Goal: Transaction & Acquisition: Purchase product/service

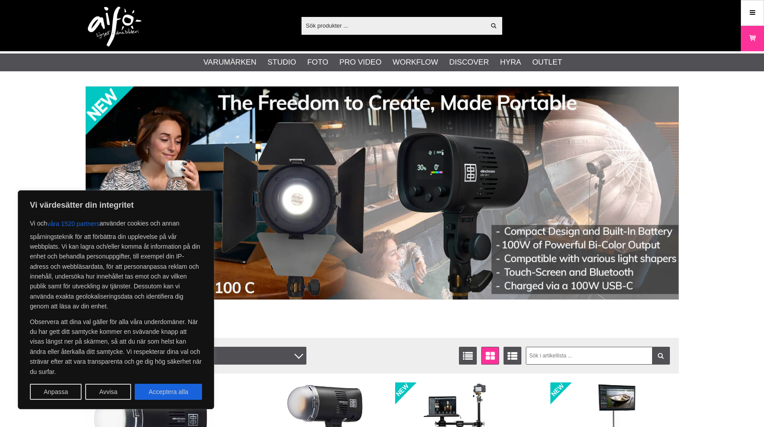
click at [314, 27] on input "text" at bounding box center [394, 25] width 184 height 13
paste input "Tether Tools TetherGuard"
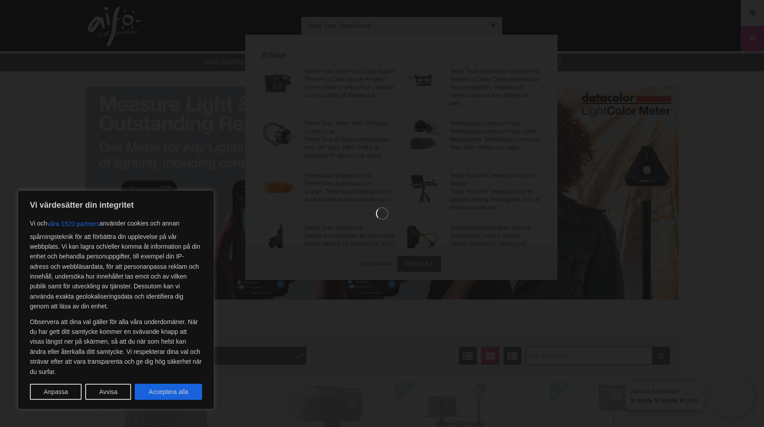
type input "Tether Tools TetherGuard"
click at [184, 396] on button "Acceptera alla" at bounding box center [168, 392] width 67 height 16
checkbox input "true"
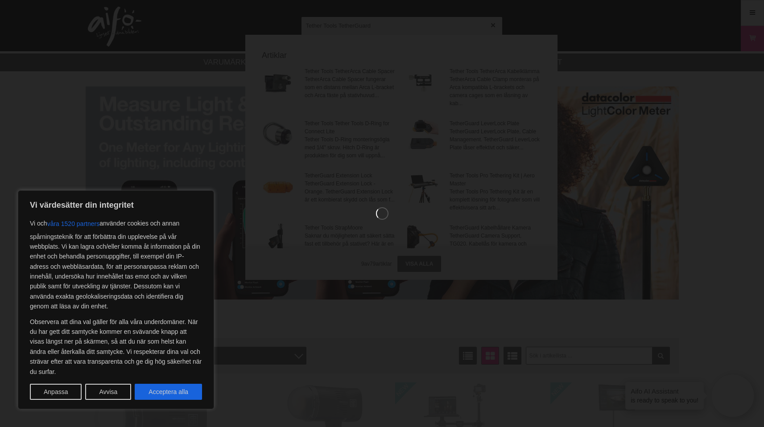
checkbox input "true"
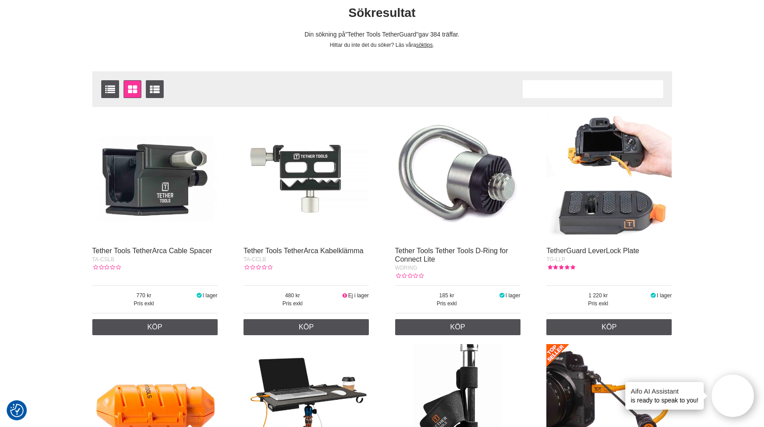
scroll to position [4, 0]
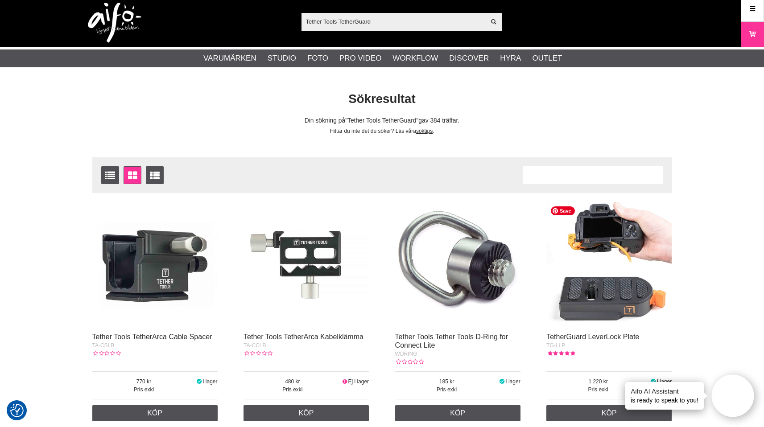
click at [623, 237] on img at bounding box center [609, 264] width 125 height 125
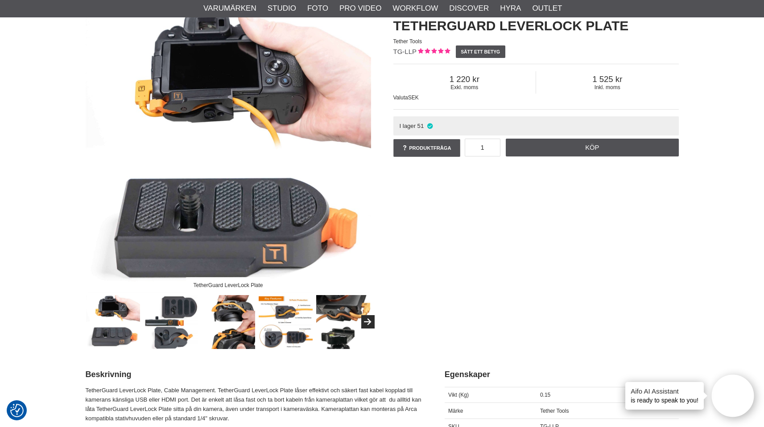
scroll to position [87, 0]
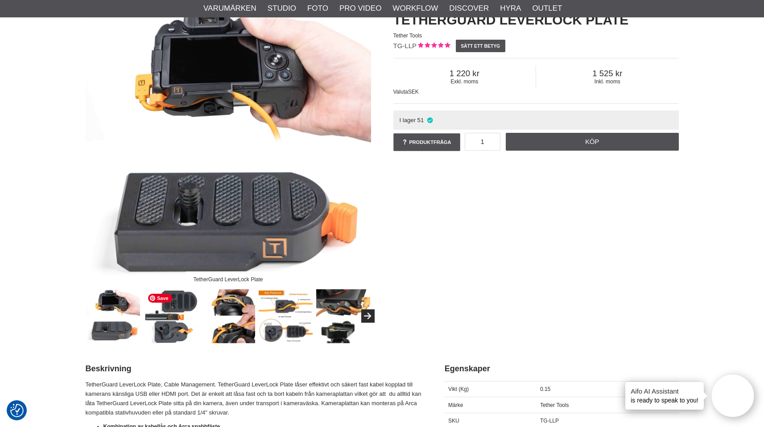
click at [172, 303] on img at bounding box center [171, 317] width 54 height 54
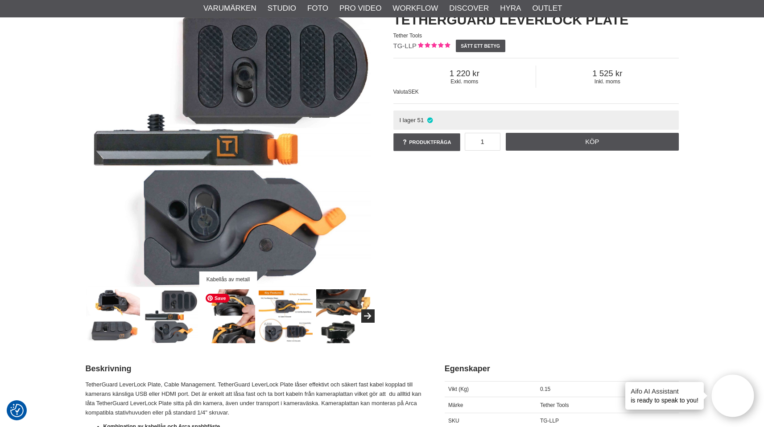
click at [224, 304] on img at bounding box center [228, 317] width 54 height 54
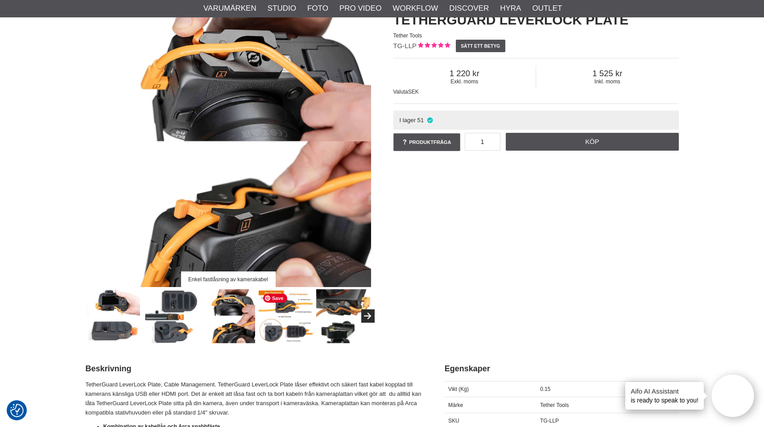
click at [278, 310] on img at bounding box center [286, 317] width 54 height 54
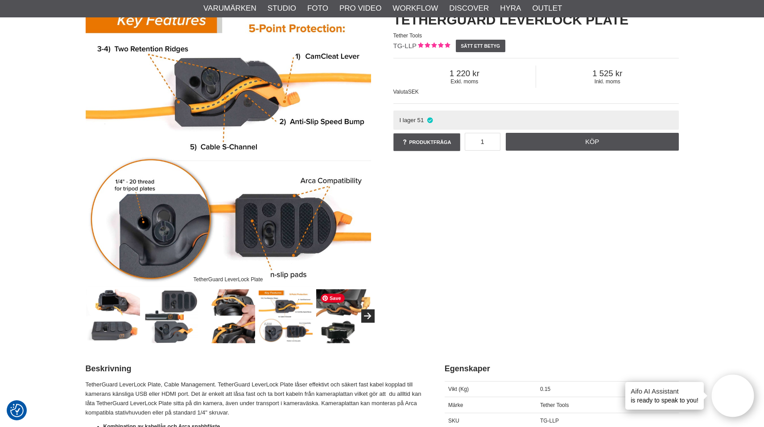
click at [339, 315] on img at bounding box center [343, 317] width 54 height 54
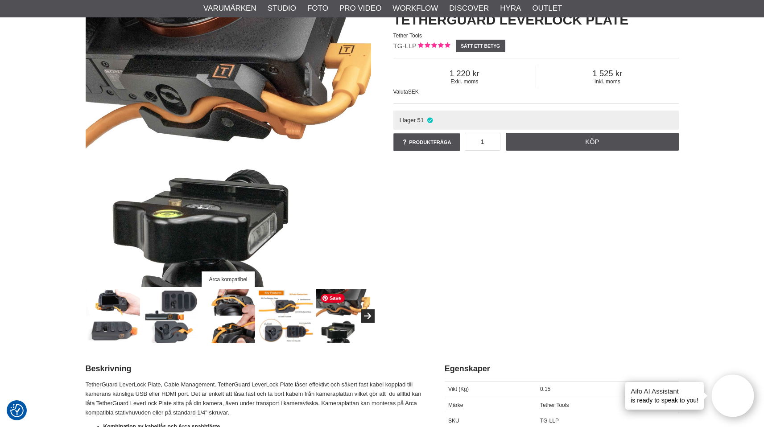
click at [331, 334] on img at bounding box center [343, 317] width 54 height 54
click at [304, 333] on img at bounding box center [286, 317] width 54 height 54
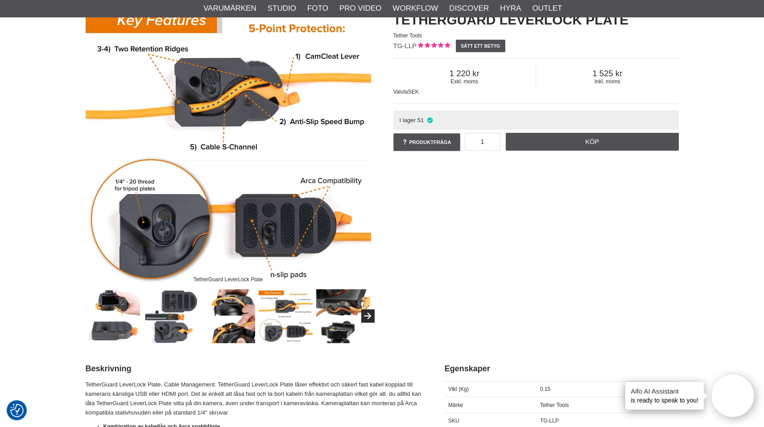
click at [247, 332] on img at bounding box center [228, 317] width 54 height 54
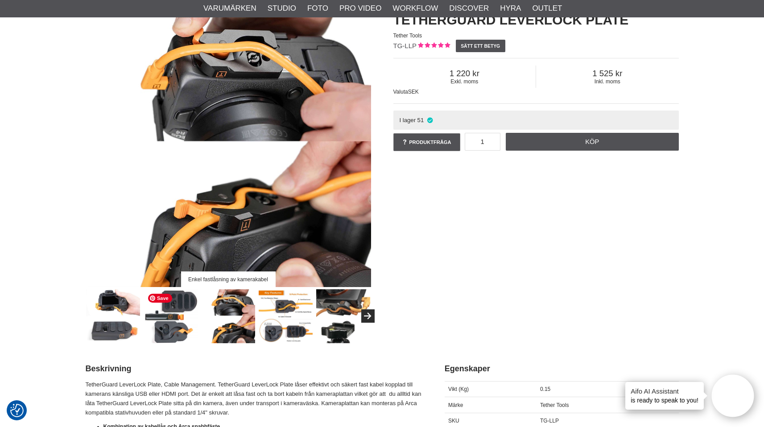
click at [179, 336] on img at bounding box center [171, 317] width 54 height 54
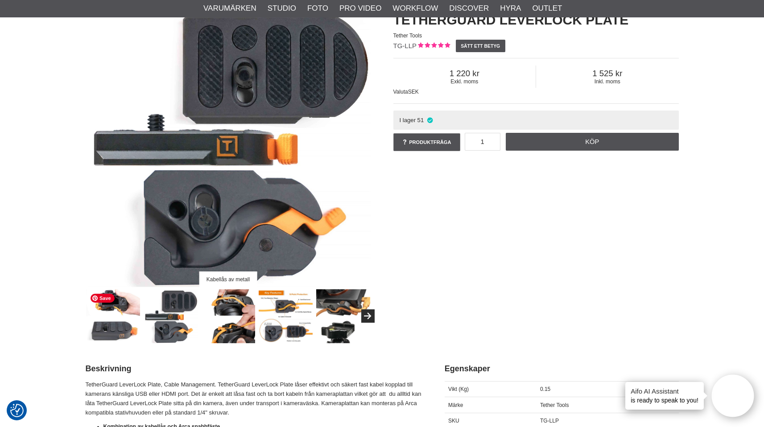
click at [131, 335] on img at bounding box center [113, 317] width 54 height 54
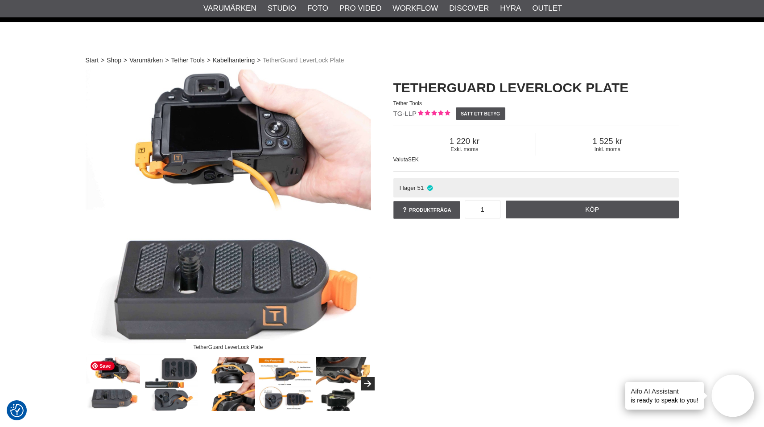
scroll to position [0, 0]
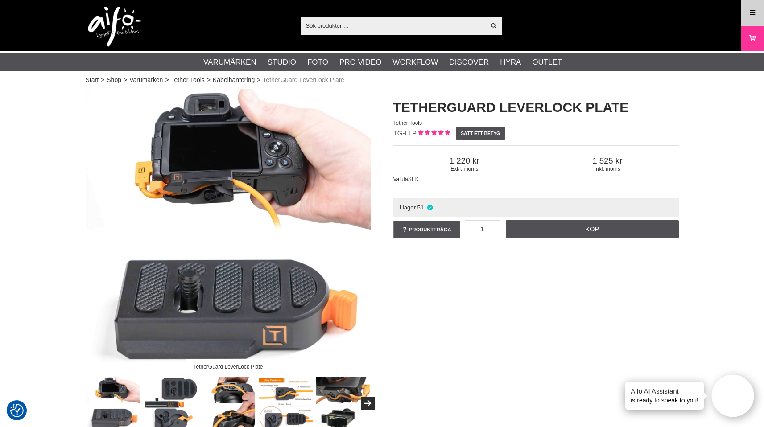
click at [751, 19] on link "Meny" at bounding box center [753, 12] width 22 height 21
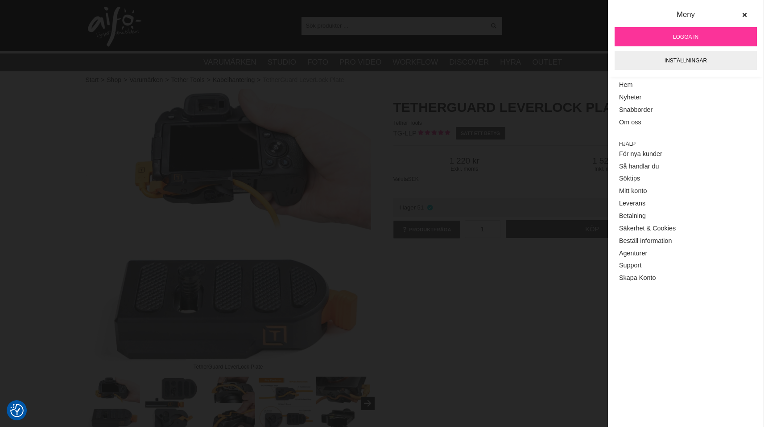
click at [725, 35] on link "Logga in" at bounding box center [686, 36] width 142 height 19
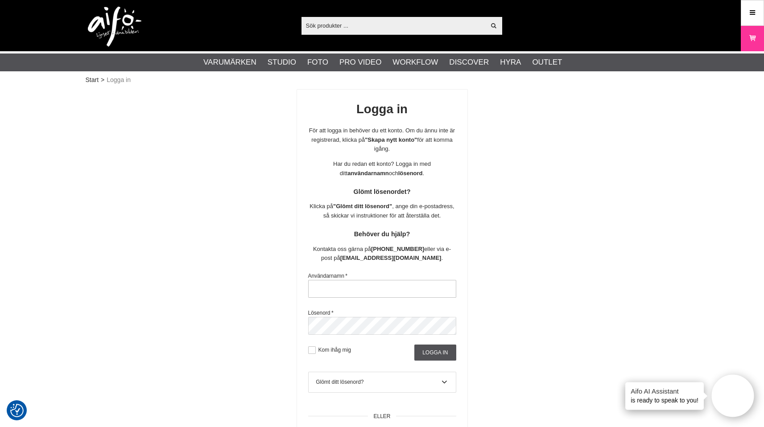
click at [330, 288] on input "text" at bounding box center [382, 289] width 148 height 18
type input "permoller"
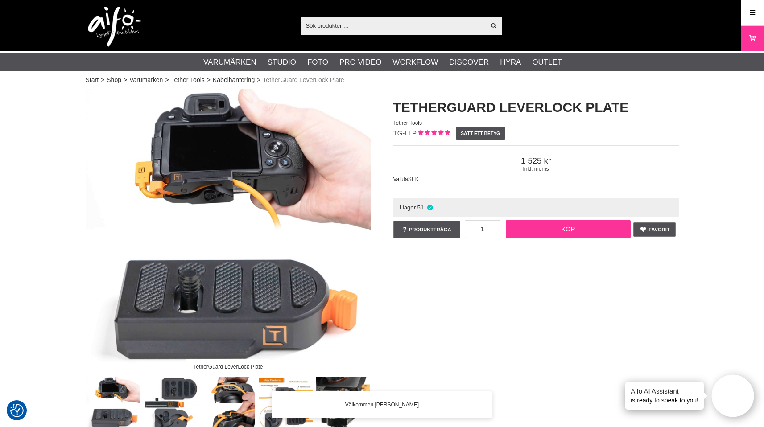
click at [592, 231] on link "Köp" at bounding box center [568, 229] width 125 height 18
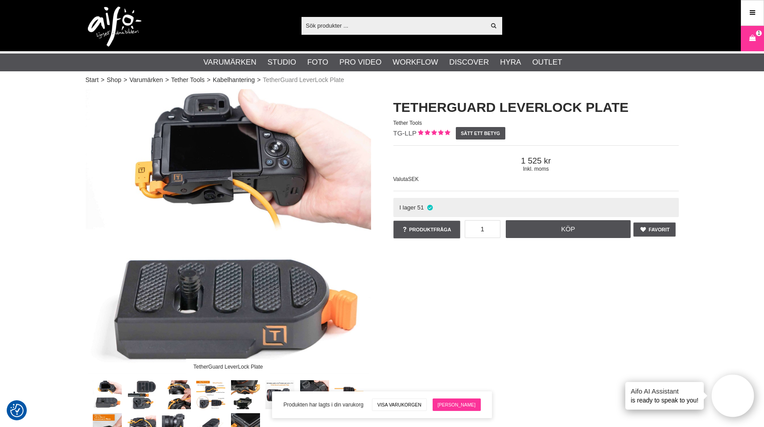
click at [452, 404] on link "[PERSON_NAME]" at bounding box center [457, 405] width 48 height 12
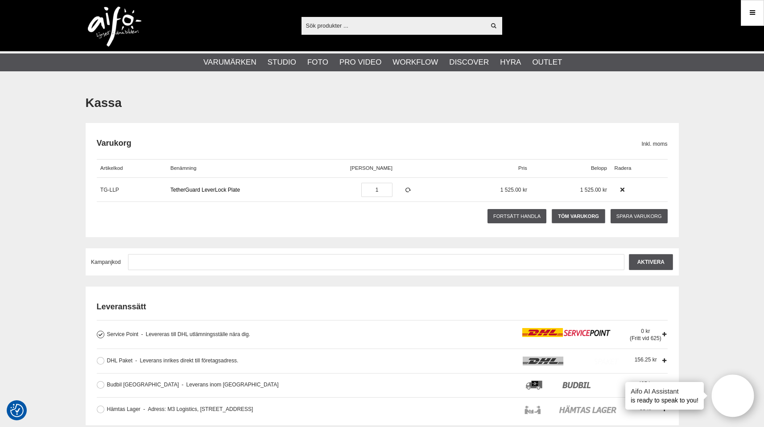
click at [182, 191] on link "TetherGuard LeverLock Plate" at bounding box center [205, 190] width 70 height 6
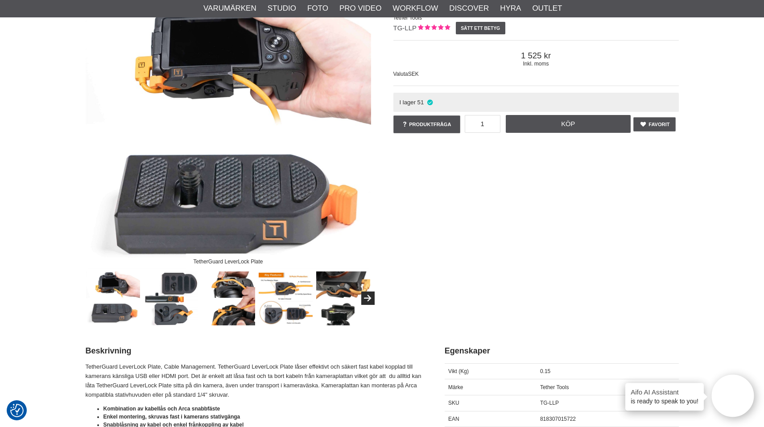
scroll to position [110, 0]
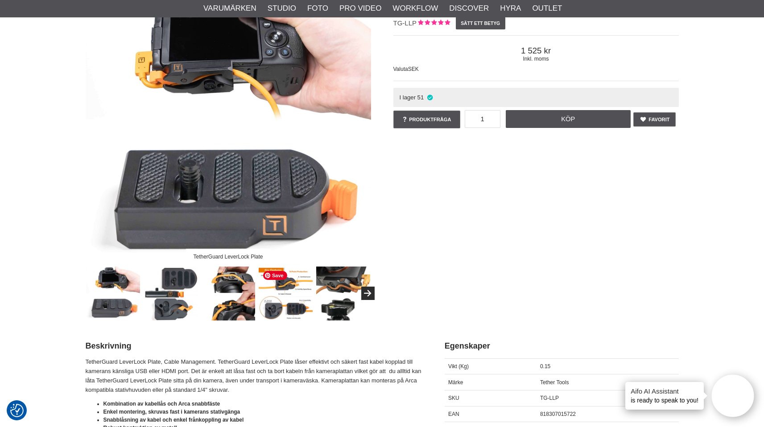
click at [288, 278] on img at bounding box center [286, 294] width 54 height 54
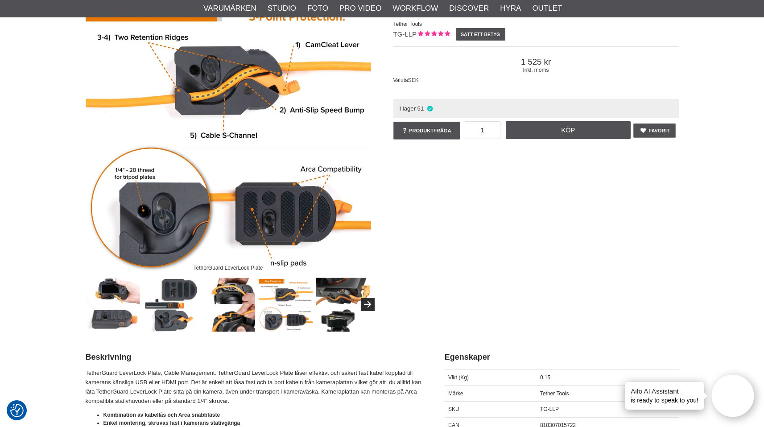
scroll to position [100, 0]
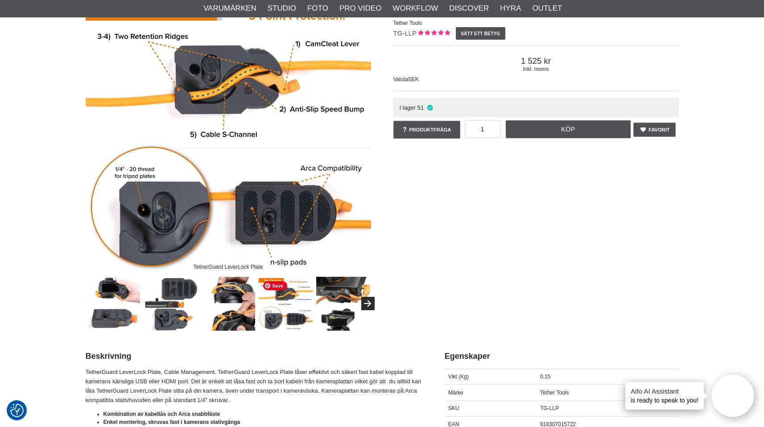
click at [275, 286] on span "Save" at bounding box center [275, 286] width 24 height 9
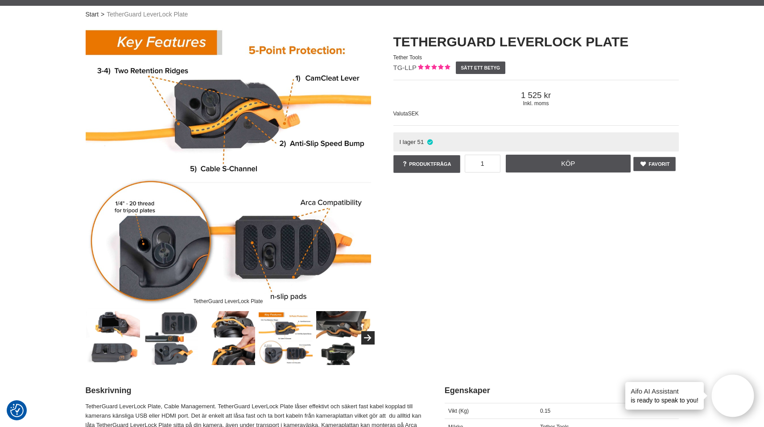
scroll to position [74, 0]
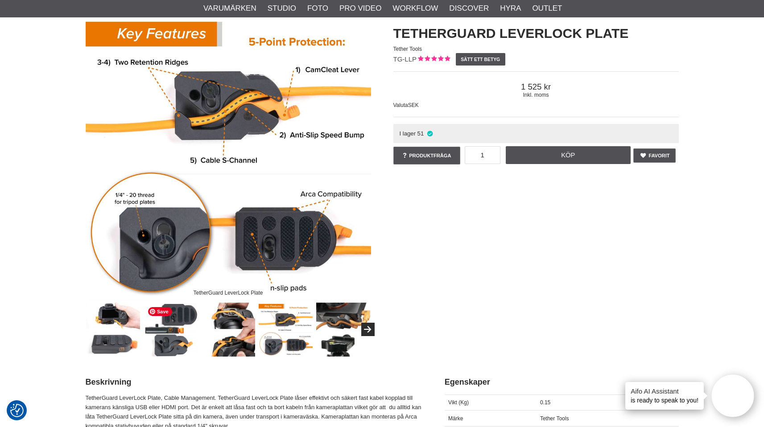
click at [166, 332] on img at bounding box center [171, 330] width 54 height 54
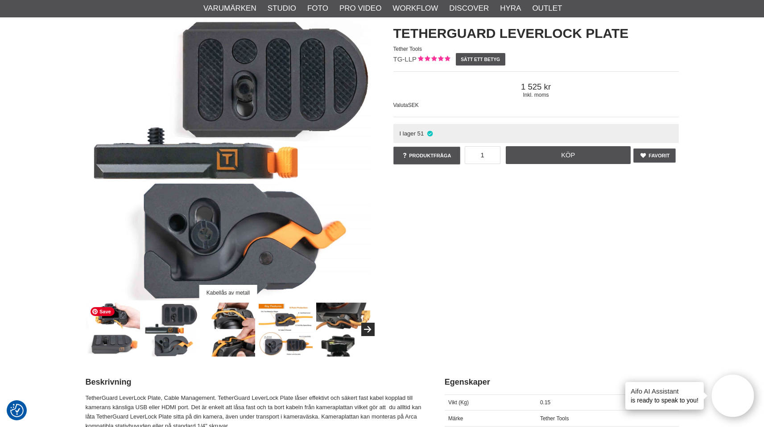
click at [125, 339] on img at bounding box center [113, 330] width 54 height 54
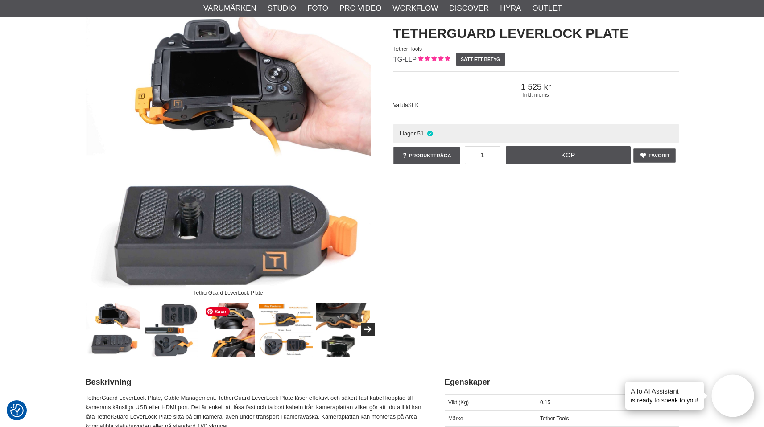
click at [238, 343] on img at bounding box center [228, 330] width 54 height 54
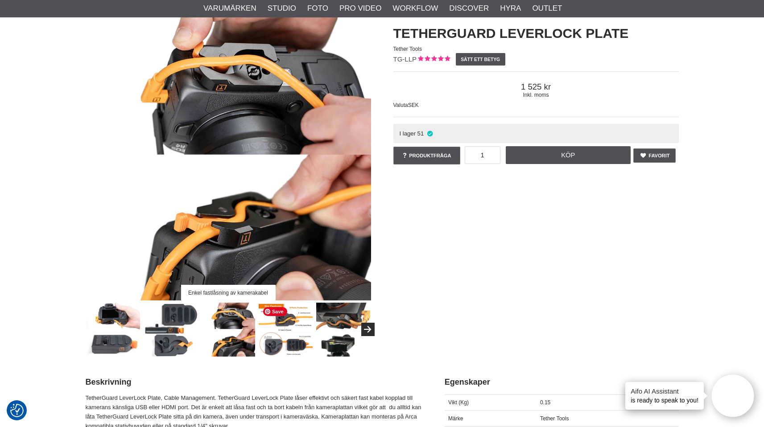
click at [273, 344] on img at bounding box center [286, 330] width 54 height 54
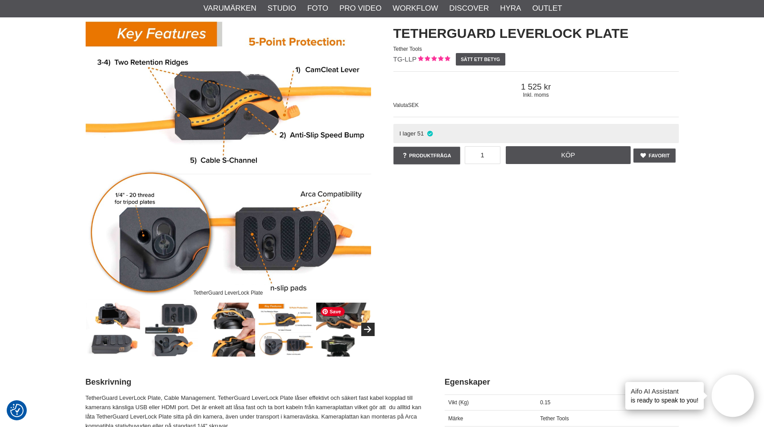
click at [333, 348] on img at bounding box center [343, 330] width 54 height 54
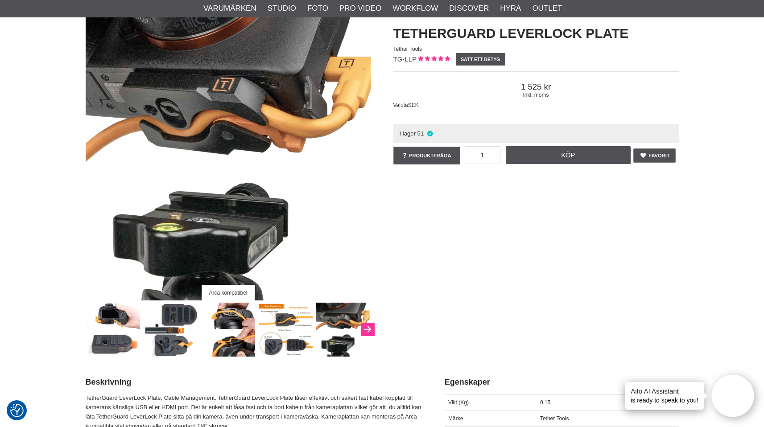
click at [367, 330] on icon "Next" at bounding box center [367, 330] width 11 height 8
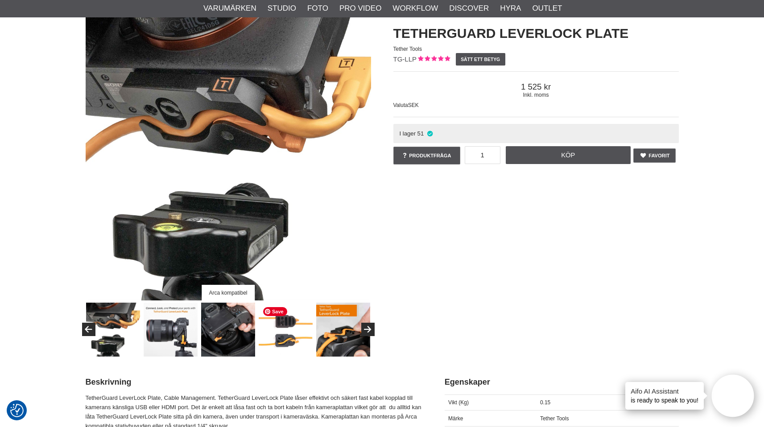
click at [277, 329] on img at bounding box center [286, 330] width 54 height 54
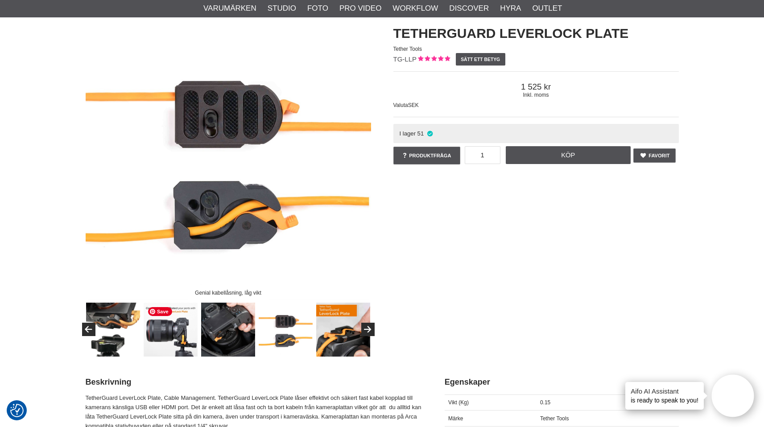
click at [189, 334] on img at bounding box center [171, 330] width 54 height 54
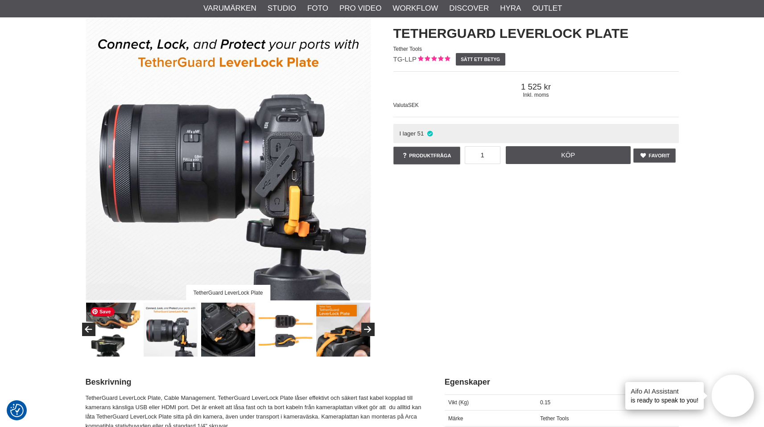
click at [99, 352] on img at bounding box center [113, 330] width 54 height 54
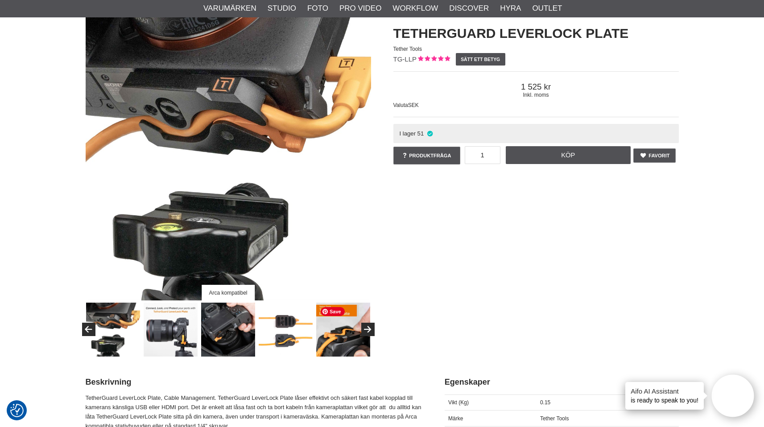
click at [346, 352] on img at bounding box center [343, 330] width 54 height 54
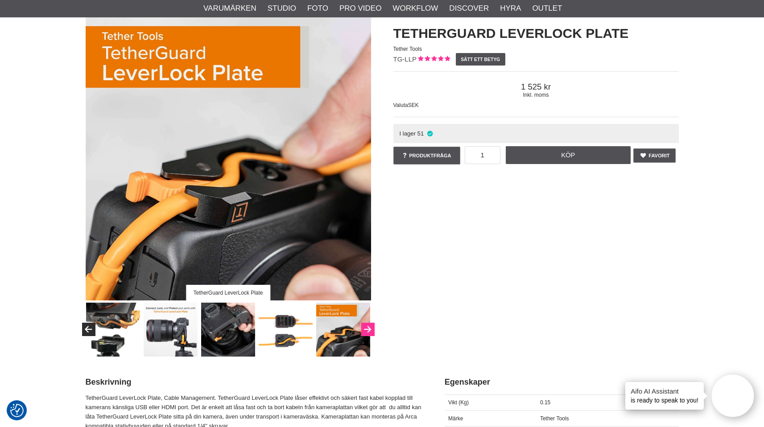
click at [369, 332] on button "Next" at bounding box center [367, 329] width 13 height 13
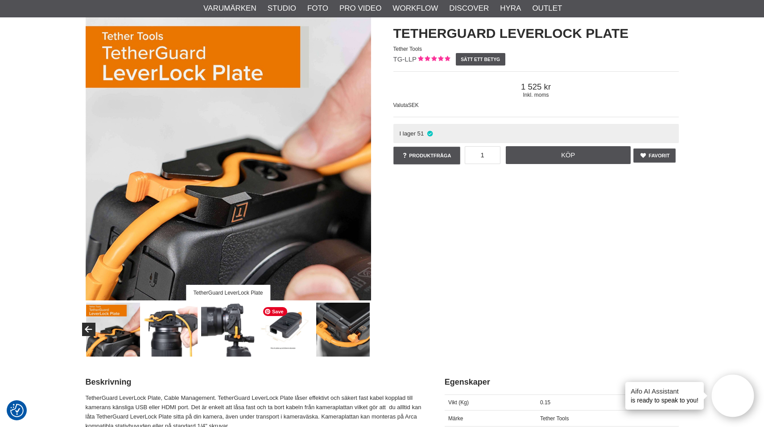
click at [302, 336] on img at bounding box center [286, 330] width 54 height 54
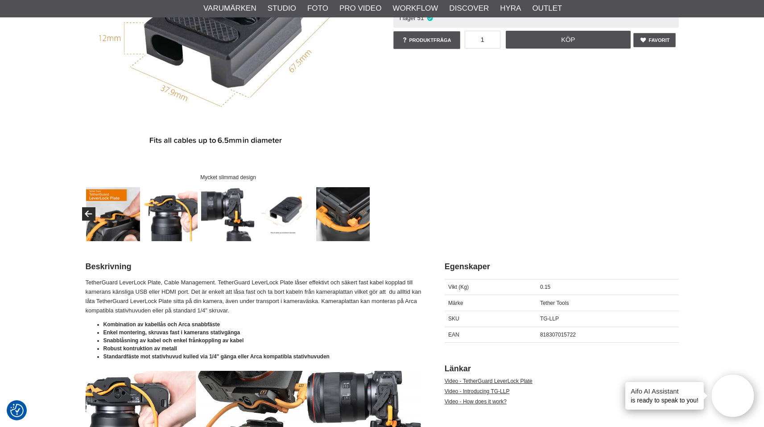
scroll to position [190, 0]
click at [116, 231] on img at bounding box center [113, 214] width 54 height 54
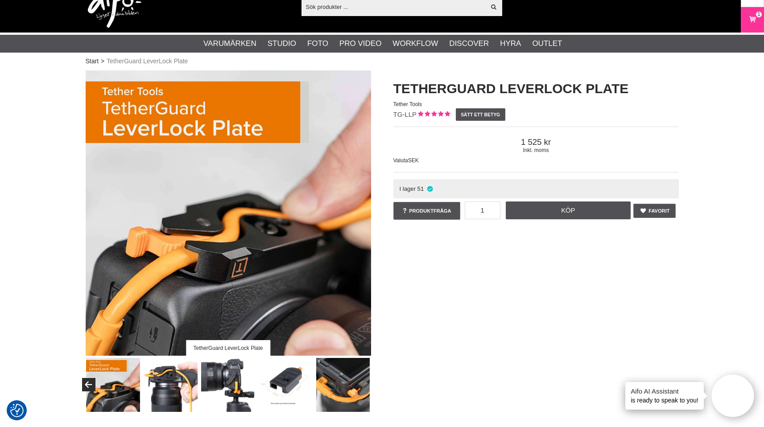
scroll to position [4, 0]
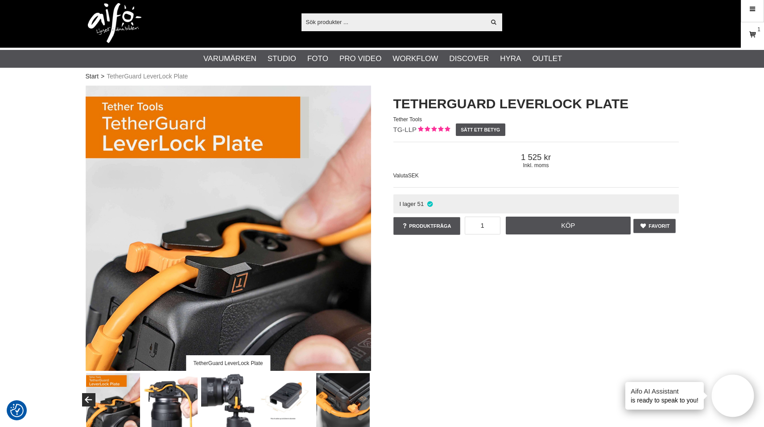
click at [753, 35] on icon at bounding box center [752, 35] width 9 height 10
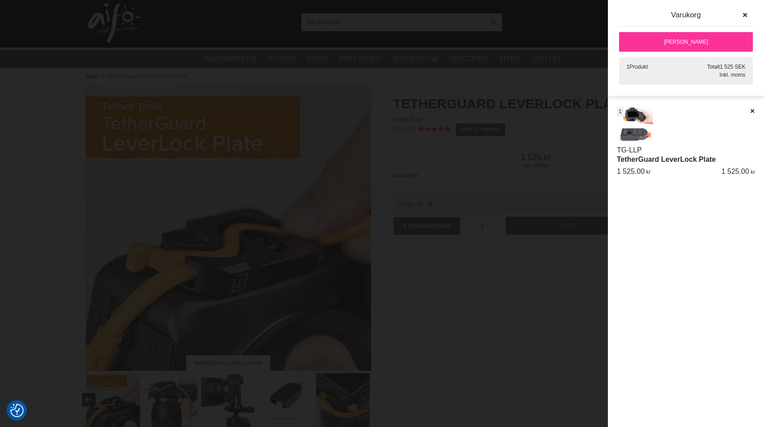
click at [710, 43] on link "[PERSON_NAME]" at bounding box center [686, 42] width 134 height 20
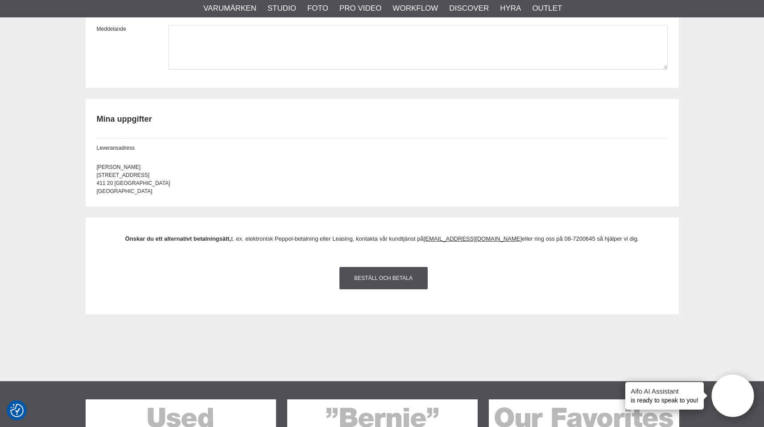
scroll to position [805, 0]
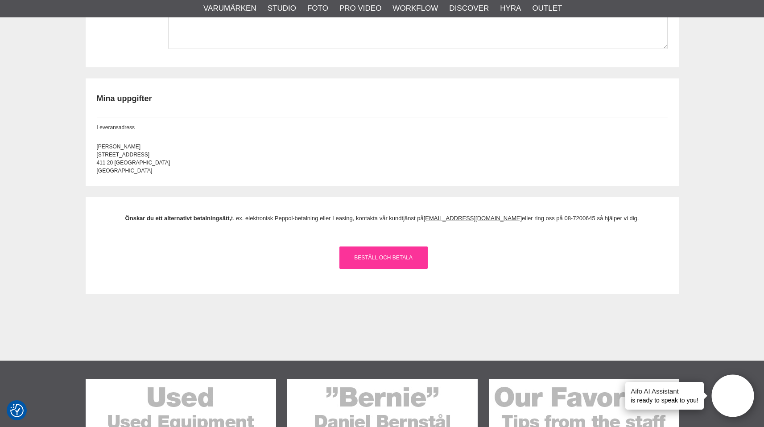
click at [380, 266] on link "Beställ och Betala" at bounding box center [384, 258] width 88 height 22
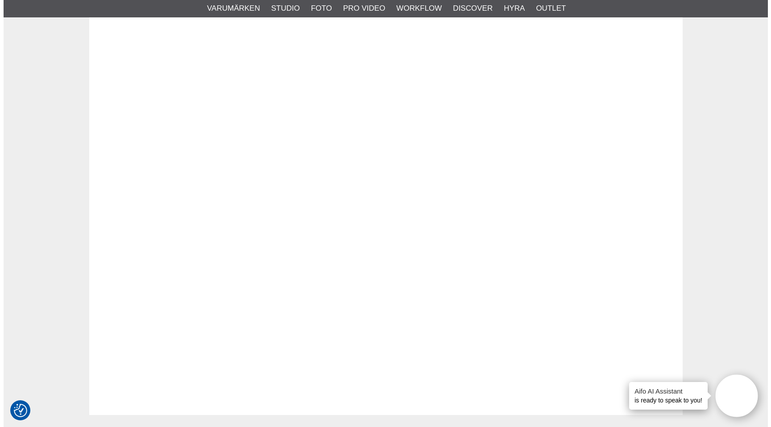
scroll to position [0, 0]
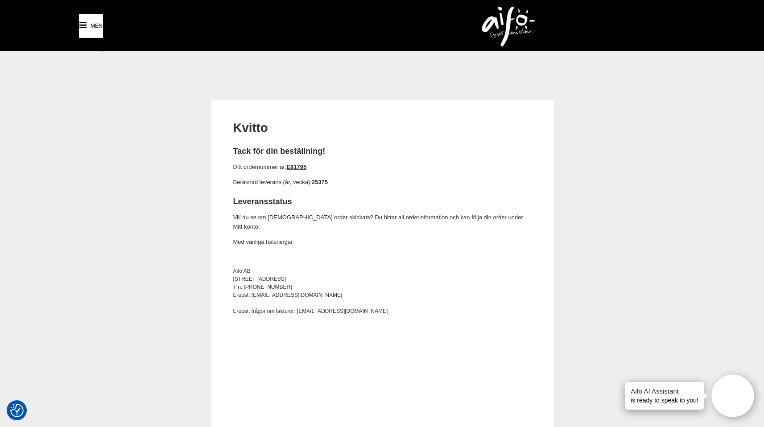
click at [90, 21] on link "Meny" at bounding box center [91, 26] width 24 height 24
click at [505, 26] on img at bounding box center [509, 27] width 54 height 40
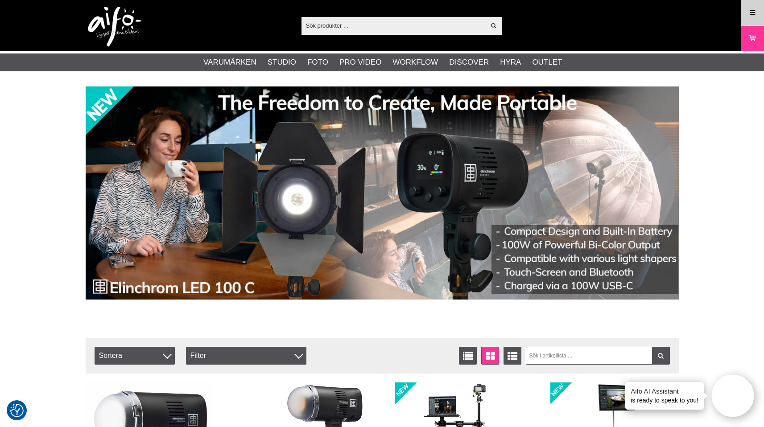
click at [757, 17] on icon at bounding box center [753, 13] width 8 height 10
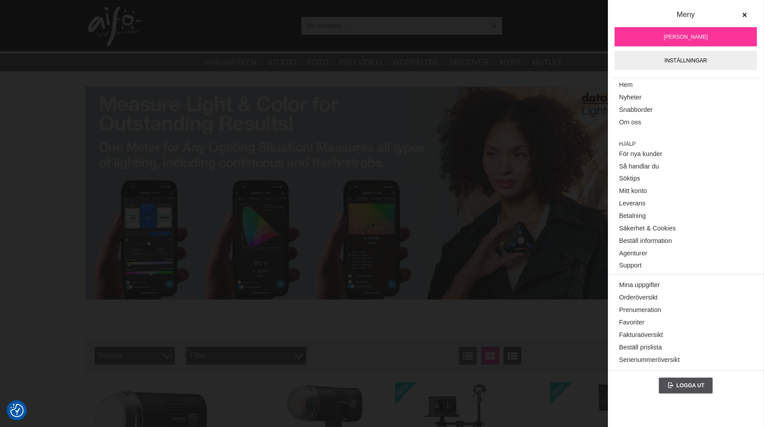
click at [689, 34] on span "[PERSON_NAME]" at bounding box center [686, 37] width 44 height 8
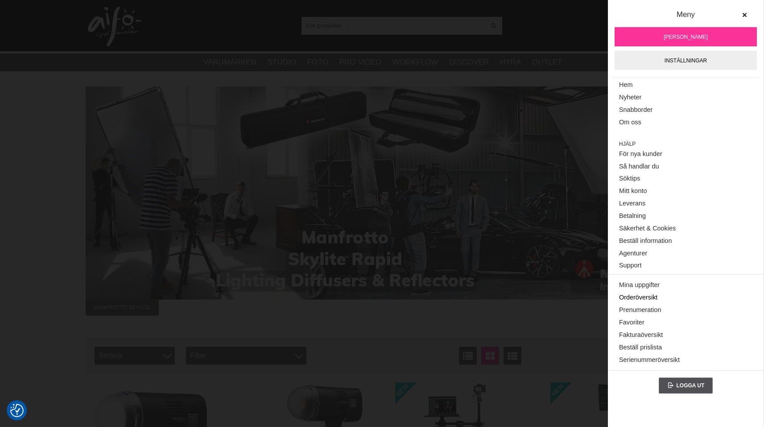
click at [628, 295] on link "Orderöversikt" at bounding box center [685, 298] width 133 height 12
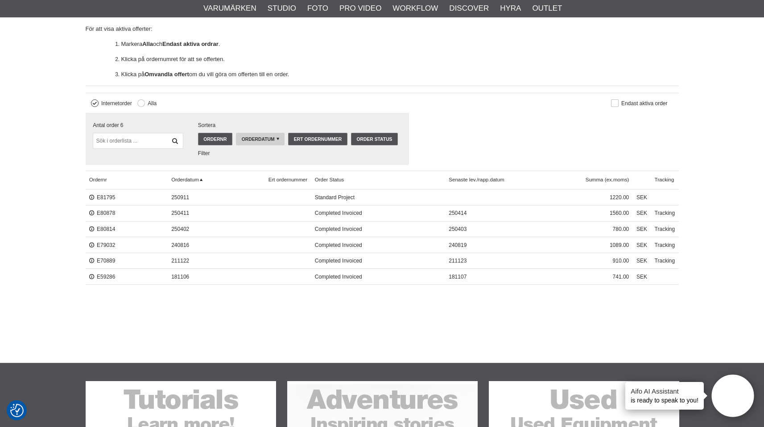
scroll to position [246, 0]
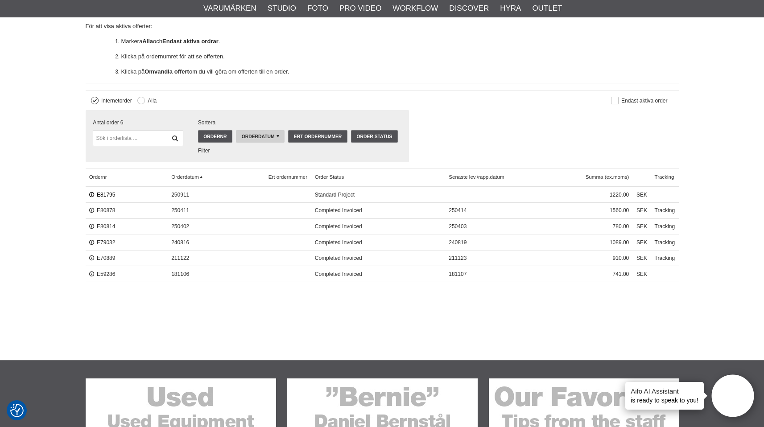
click at [111, 194] on link "E81795" at bounding box center [102, 195] width 26 height 6
